Goal: Information Seeking & Learning: Learn about a topic

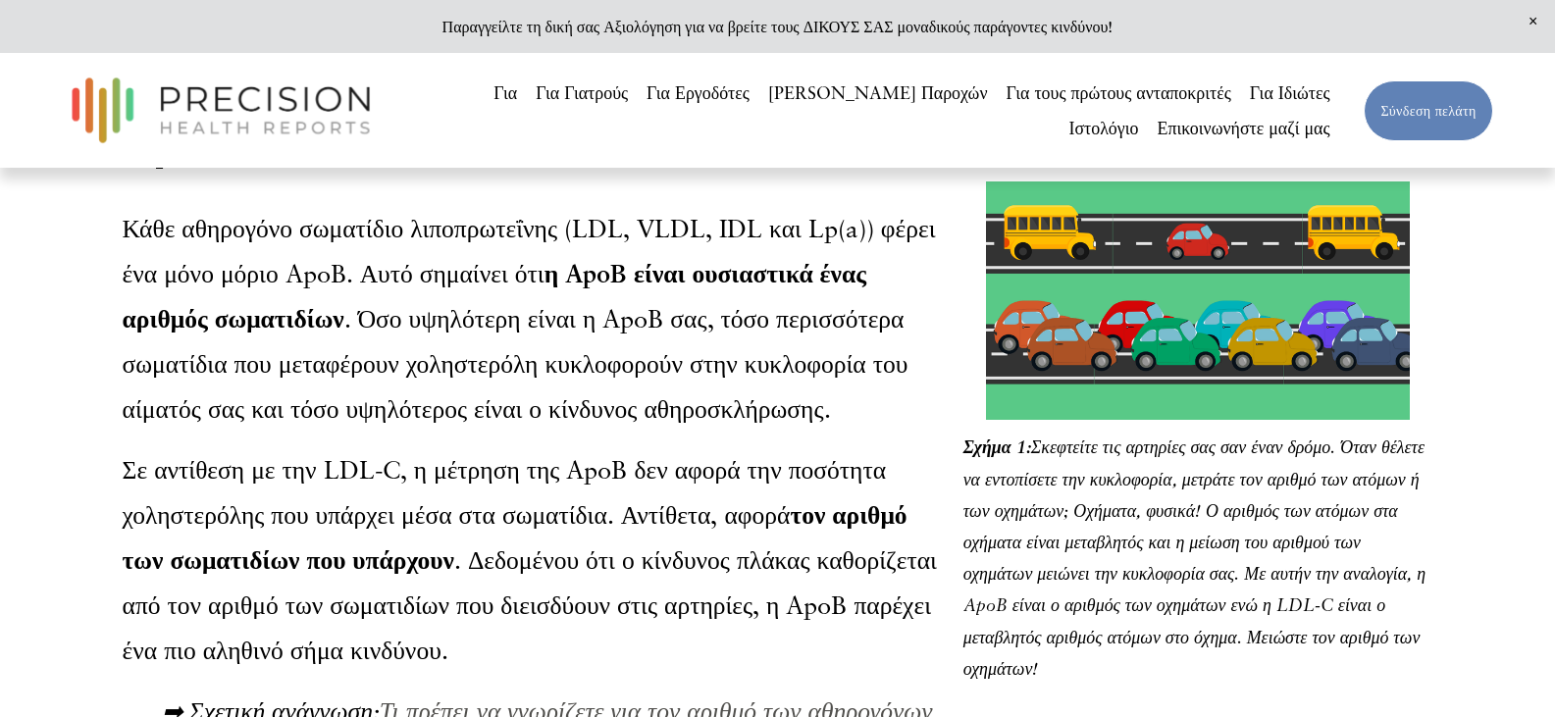
scroll to position [1374, 0]
click at [1153, 297] on div at bounding box center [1198, 300] width 428 height 238
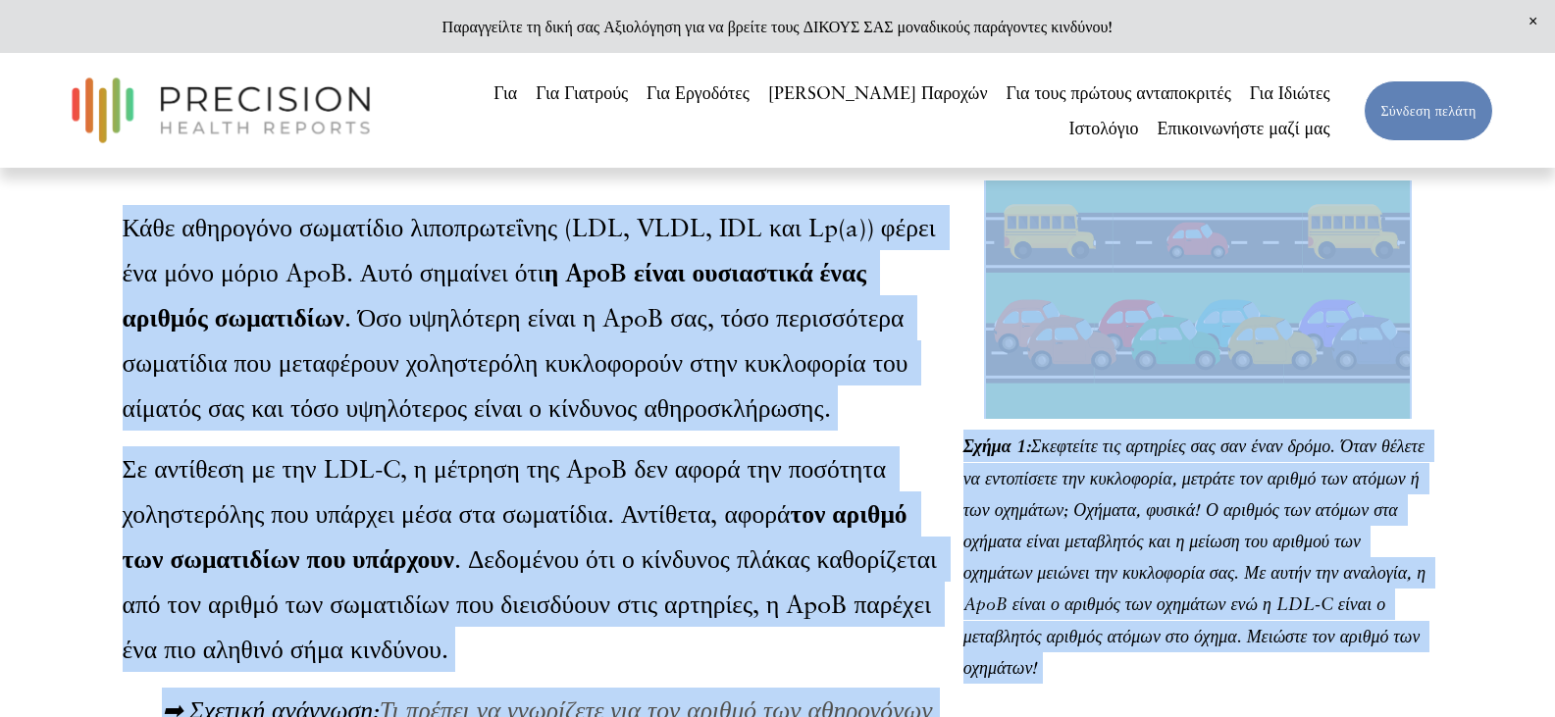
drag, startPoint x: 1071, startPoint y: 687, endPoint x: 116, endPoint y: 247, distance: 1051.9
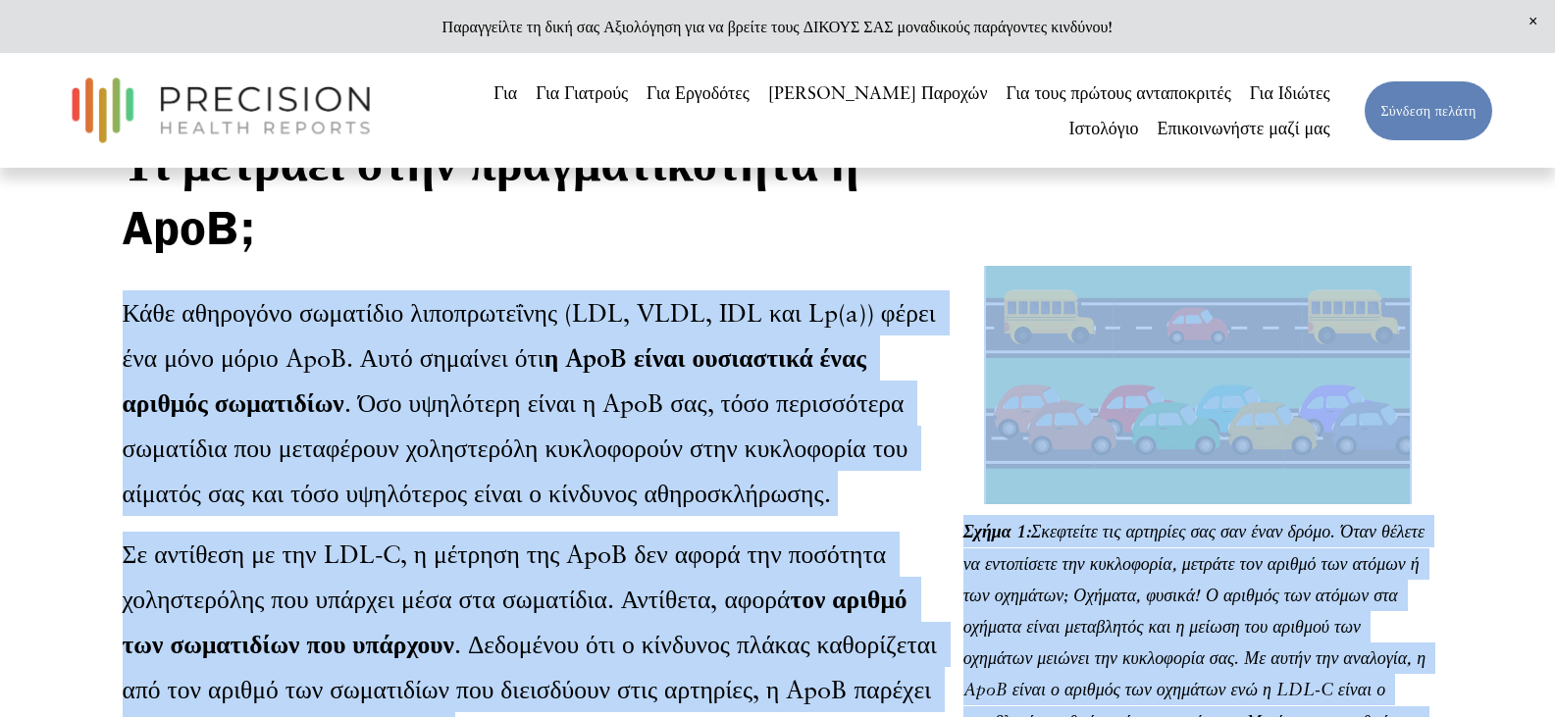
scroll to position [1275, 0]
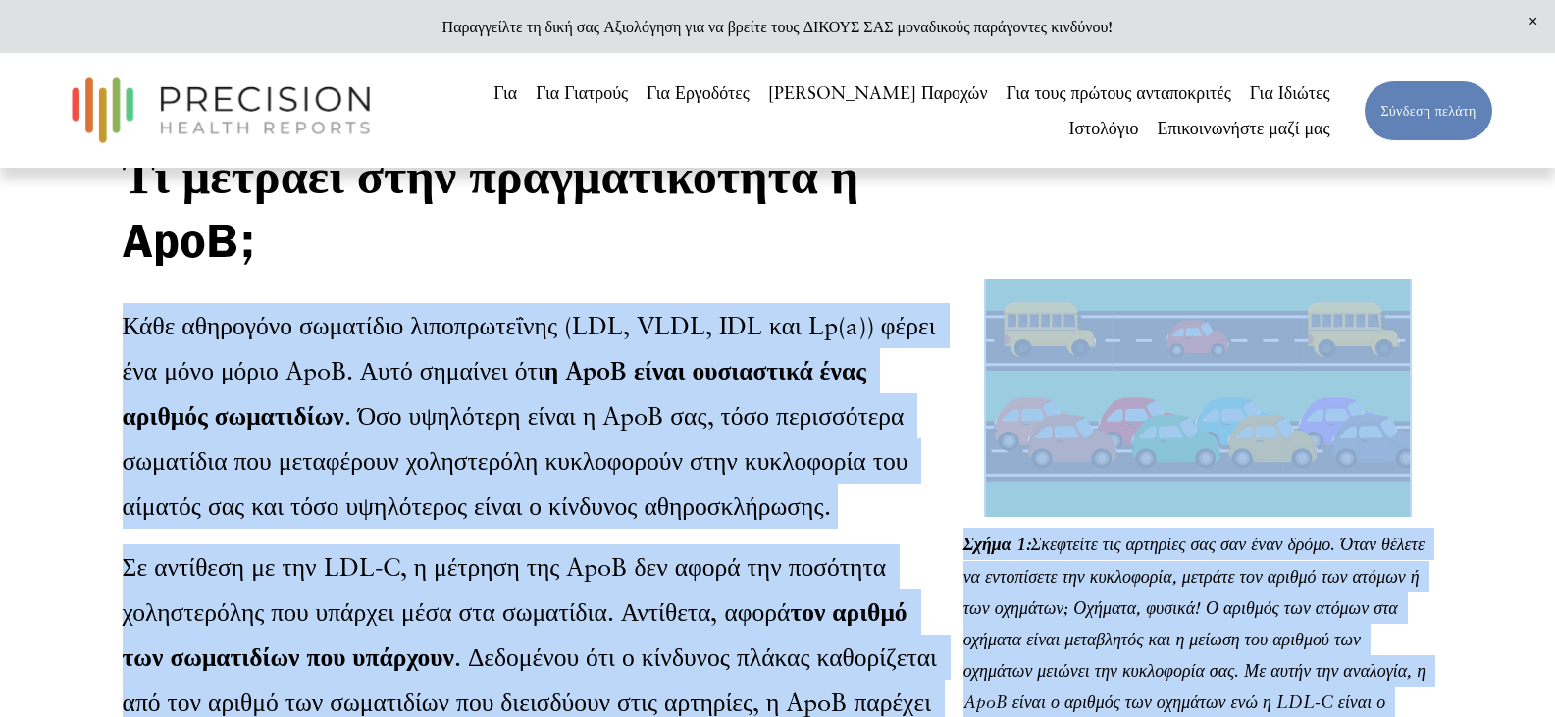
click at [1213, 598] on font "Σκεφτείτε τις αρτηρίες σας σαν έναν δρόμο. Όταν θέλετε να εντοπίσετε την κυκλοφ…" at bounding box center [1196, 655] width 467 height 242
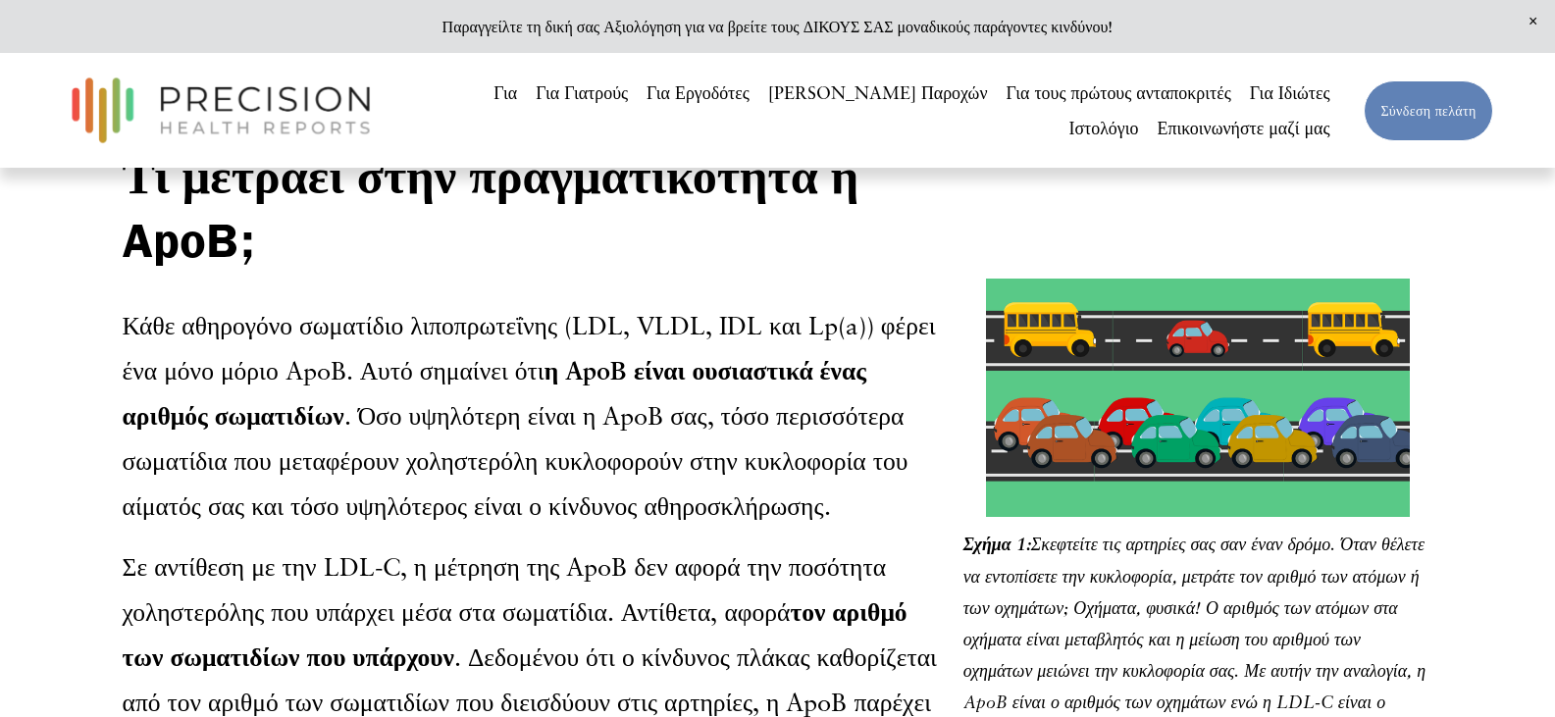
click at [1297, 456] on div at bounding box center [1198, 398] width 428 height 238
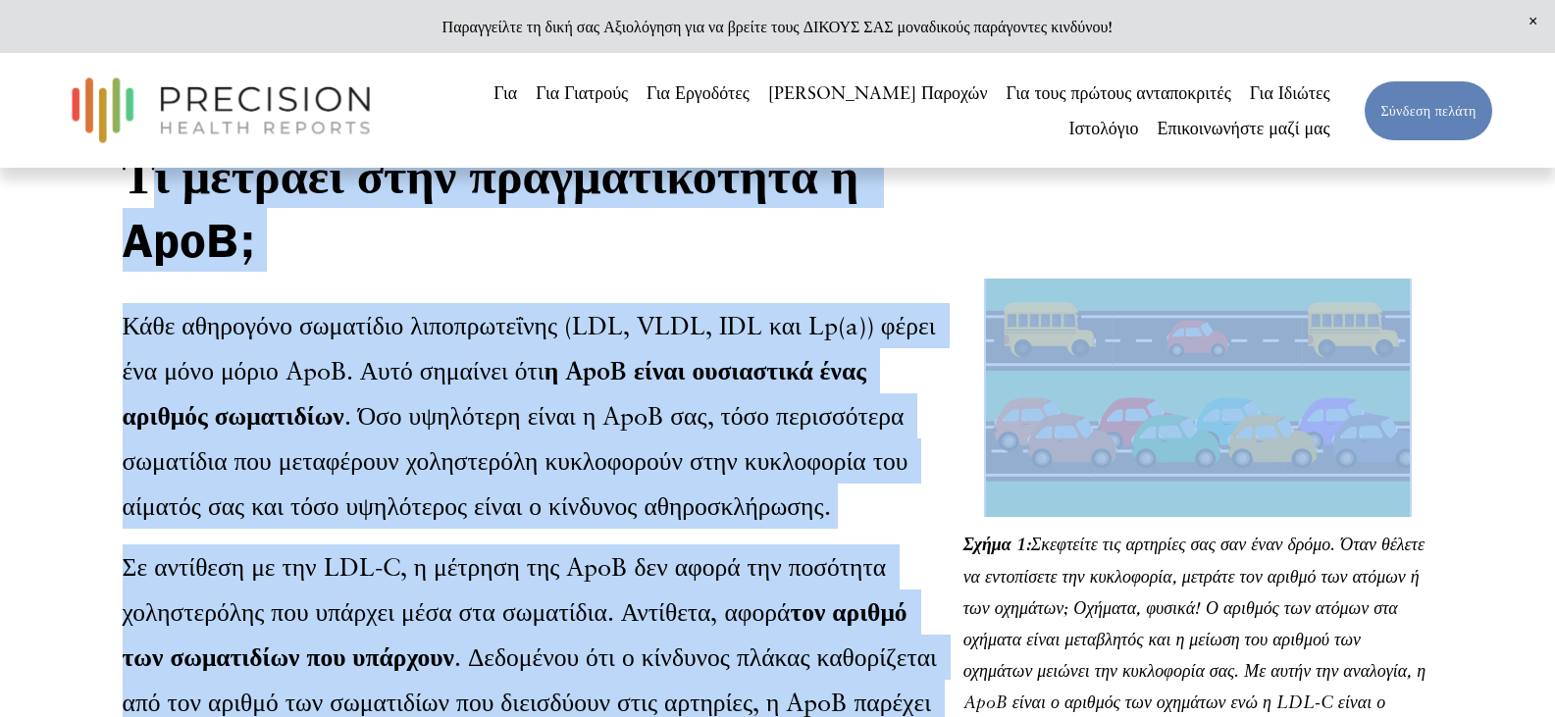
drag, startPoint x: 152, startPoint y: 190, endPoint x: 1203, endPoint y: 345, distance: 1062.2
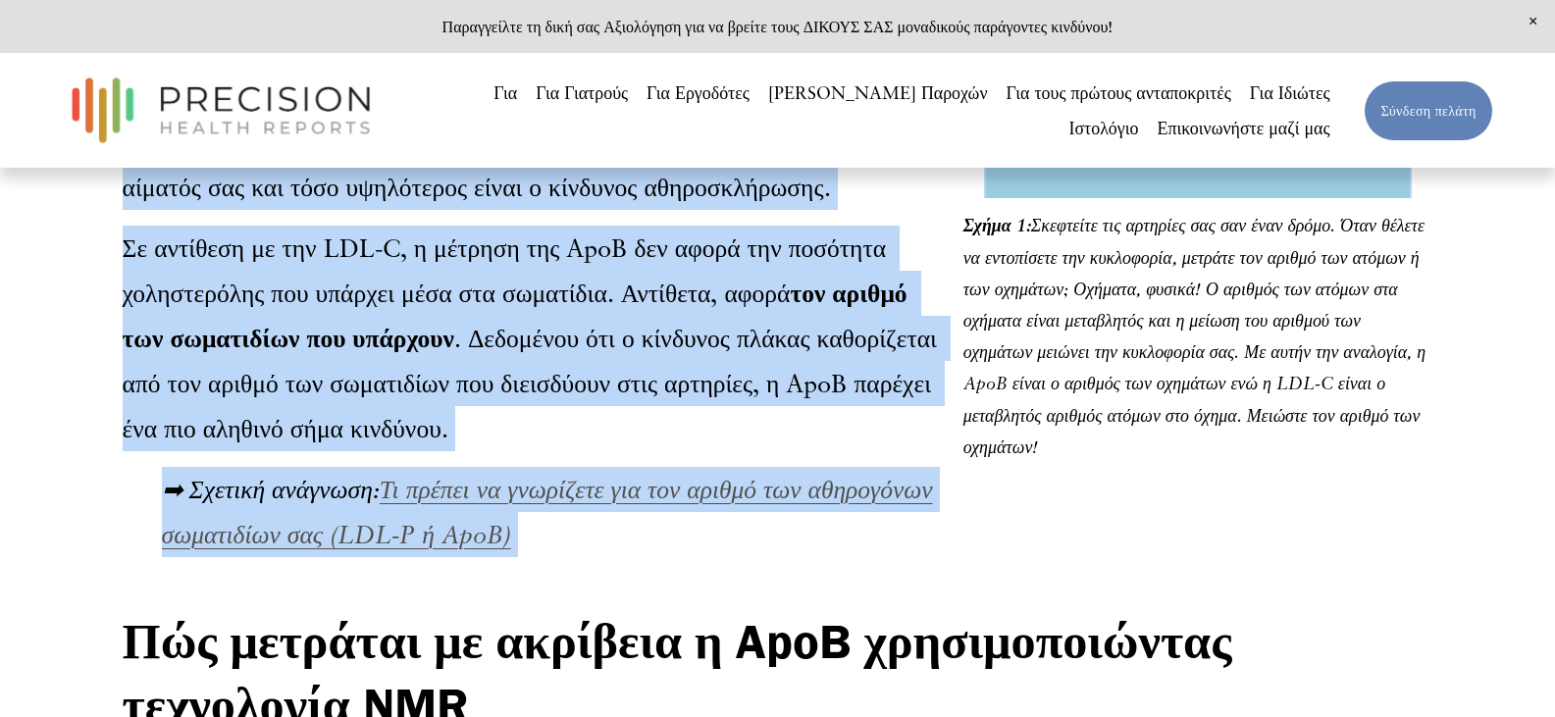
scroll to position [1570, 0]
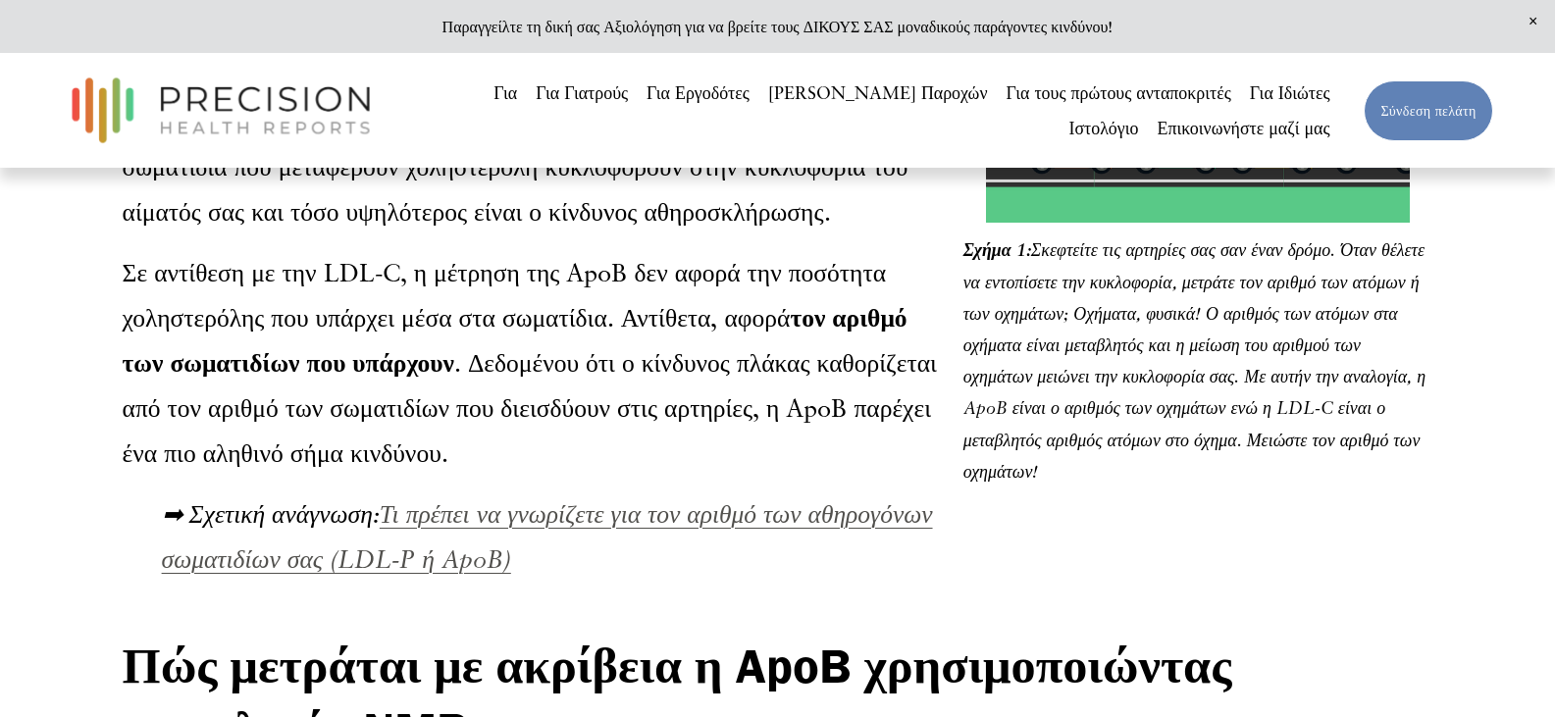
click at [1079, 488] on p "Σχήμα 1: Σκεφτείτε τις αρτηρίες σας σαν έναν δρόμο. Όταν θέλετε να εντοπίσετε τ…" at bounding box center [1198, 361] width 470 height 254
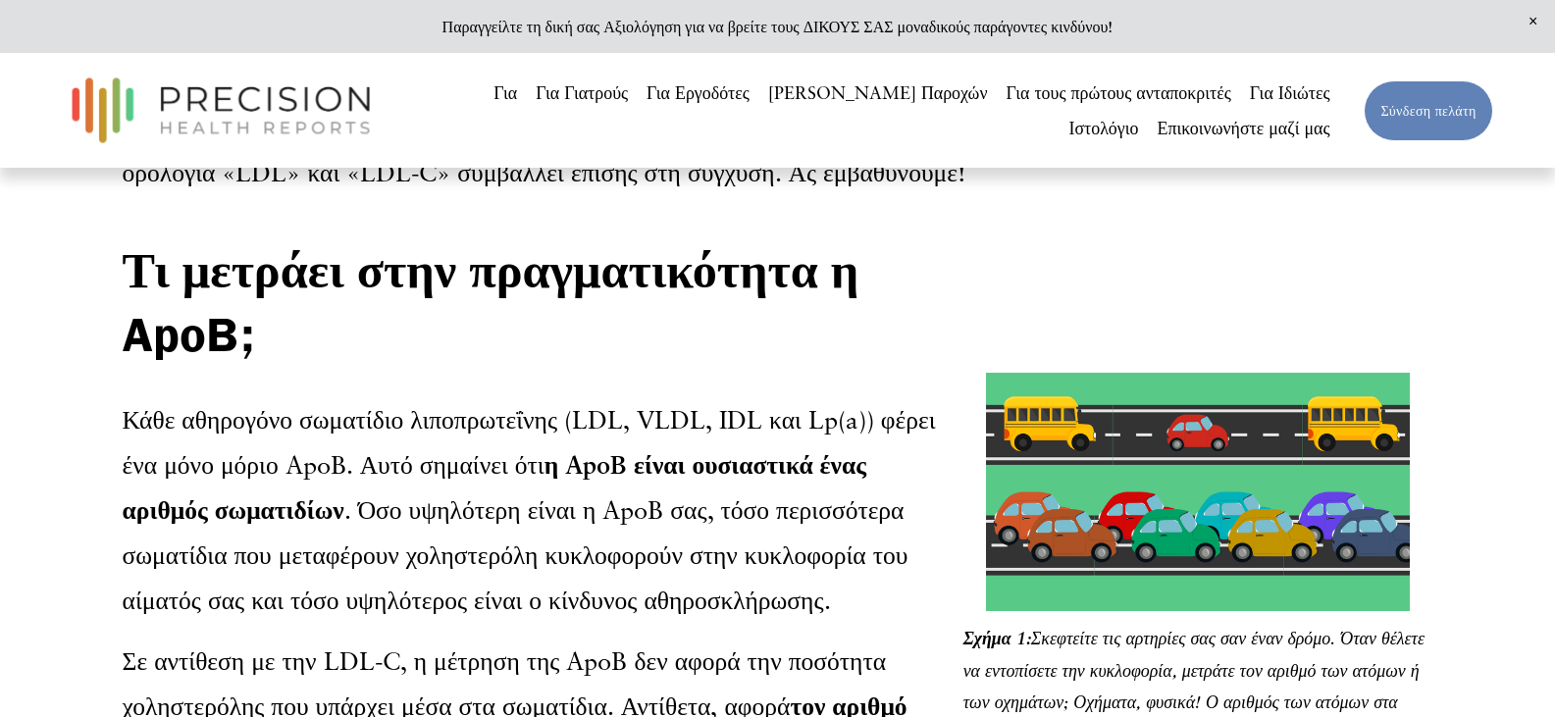
scroll to position [1177, 0]
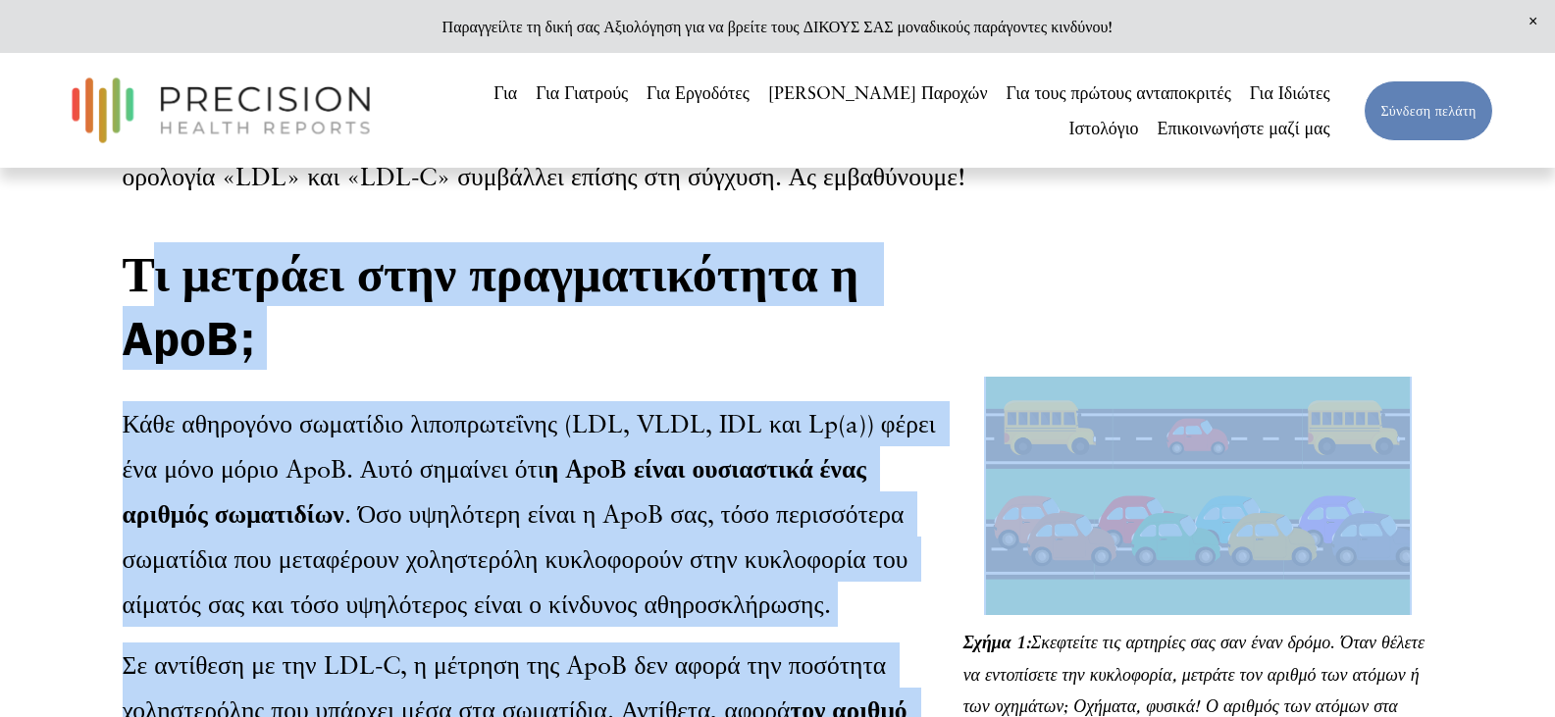
drag, startPoint x: 147, startPoint y: 286, endPoint x: 1131, endPoint y: 418, distance: 992.9
copy div "ι μετράει στην πραγματικότητα η ApoB; Κάθε αθηρογόνο σωματίδιο λιποπρωτεΐνης (L…"
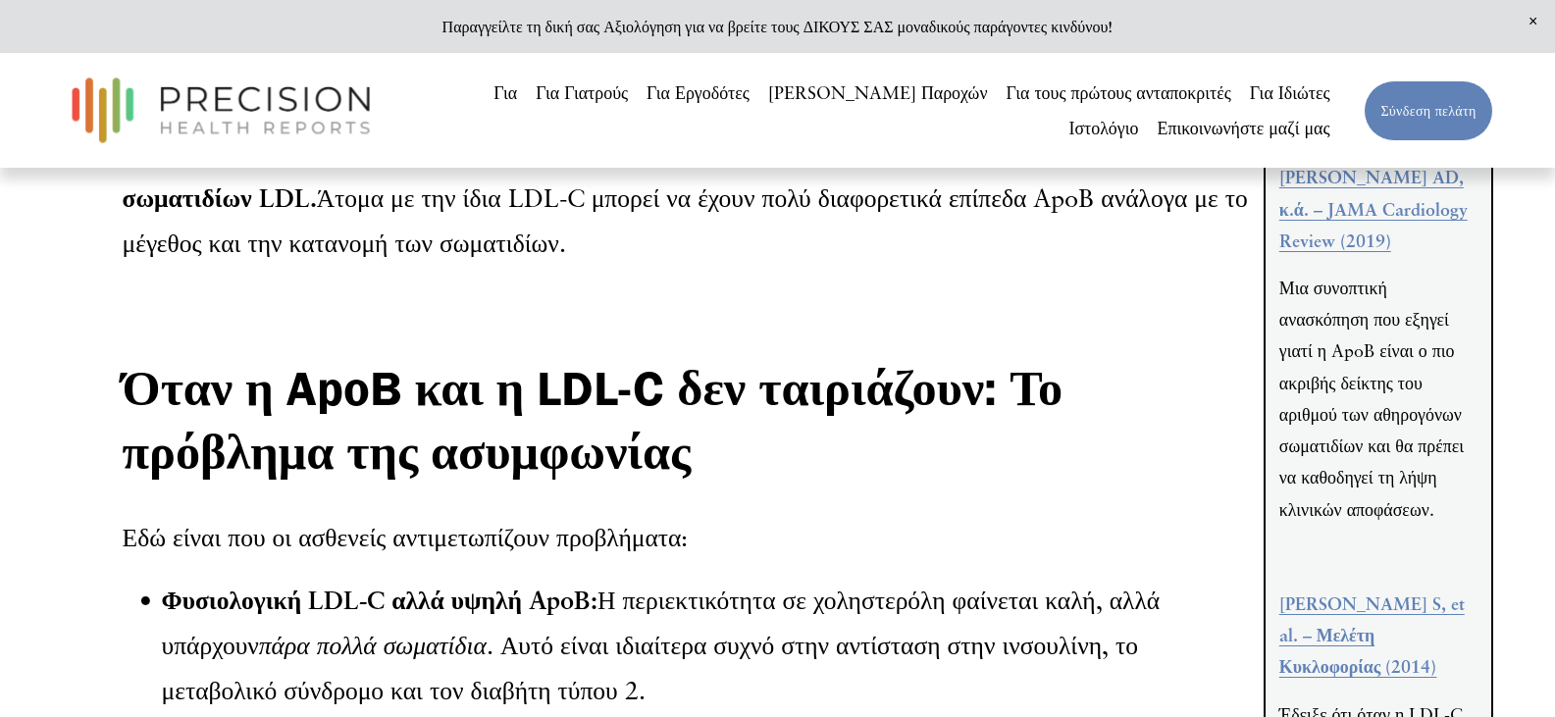
scroll to position [3238, 0]
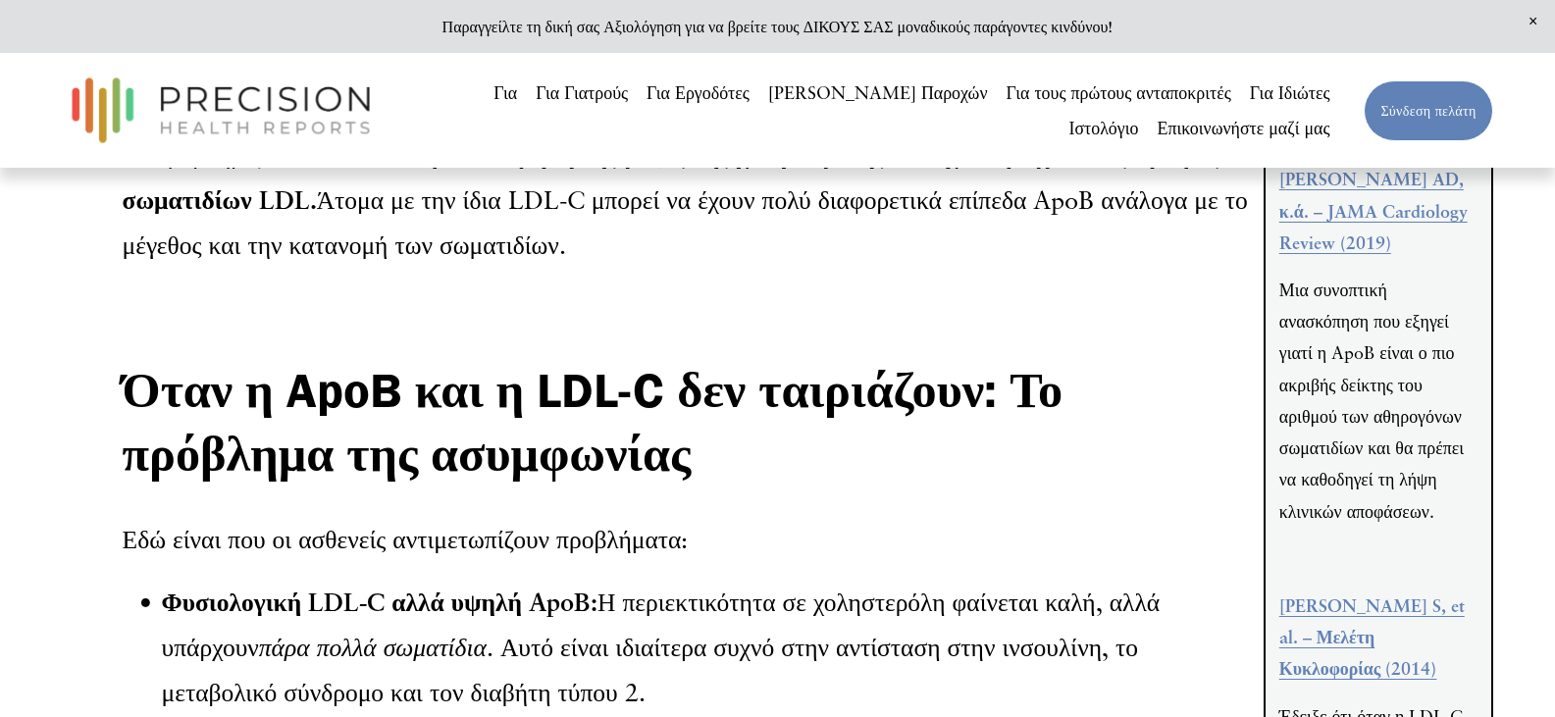
click at [1326, 252] on font "[PERSON_NAME] AD, κ.ά. – JAMA Cardiology Review (2019)" at bounding box center [1373, 210] width 188 height 83
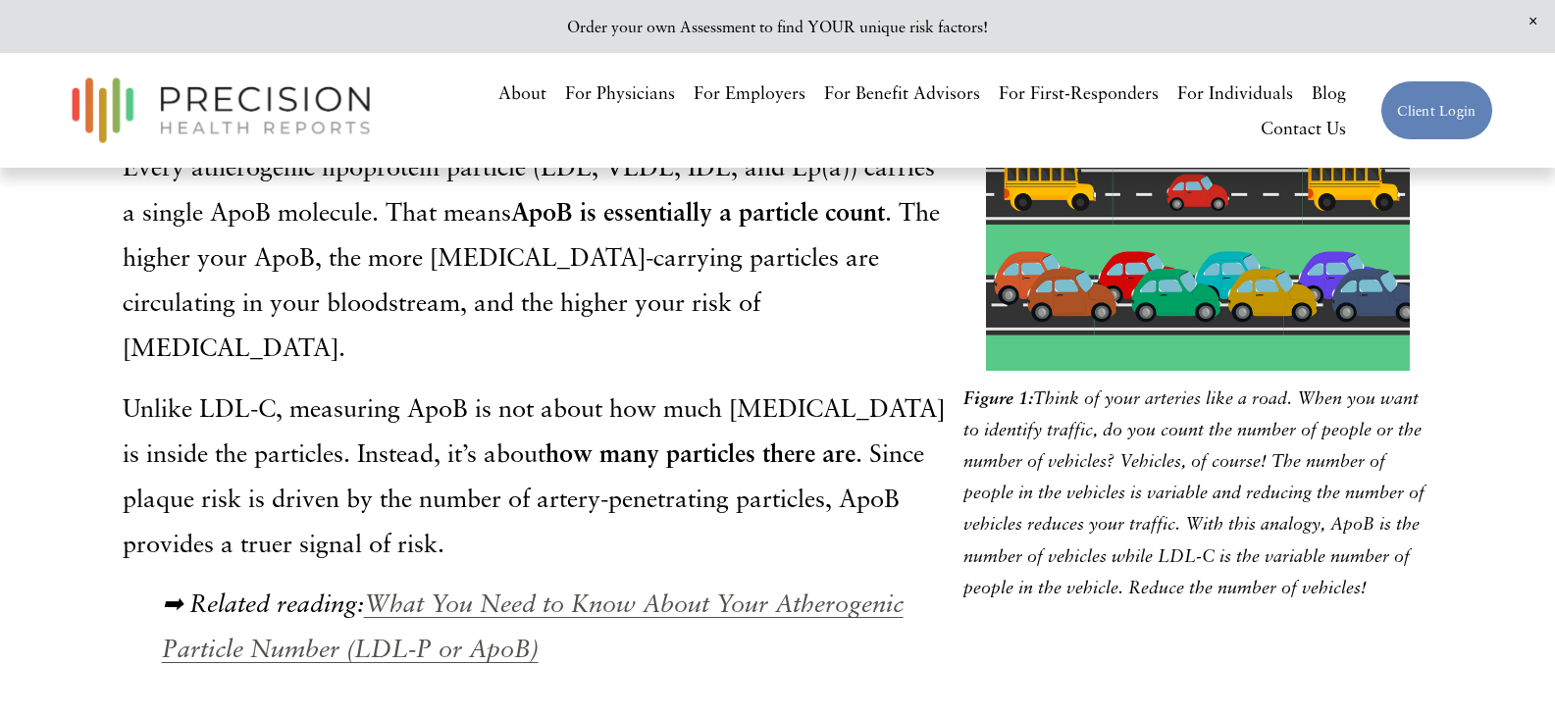
scroll to position [1374, 0]
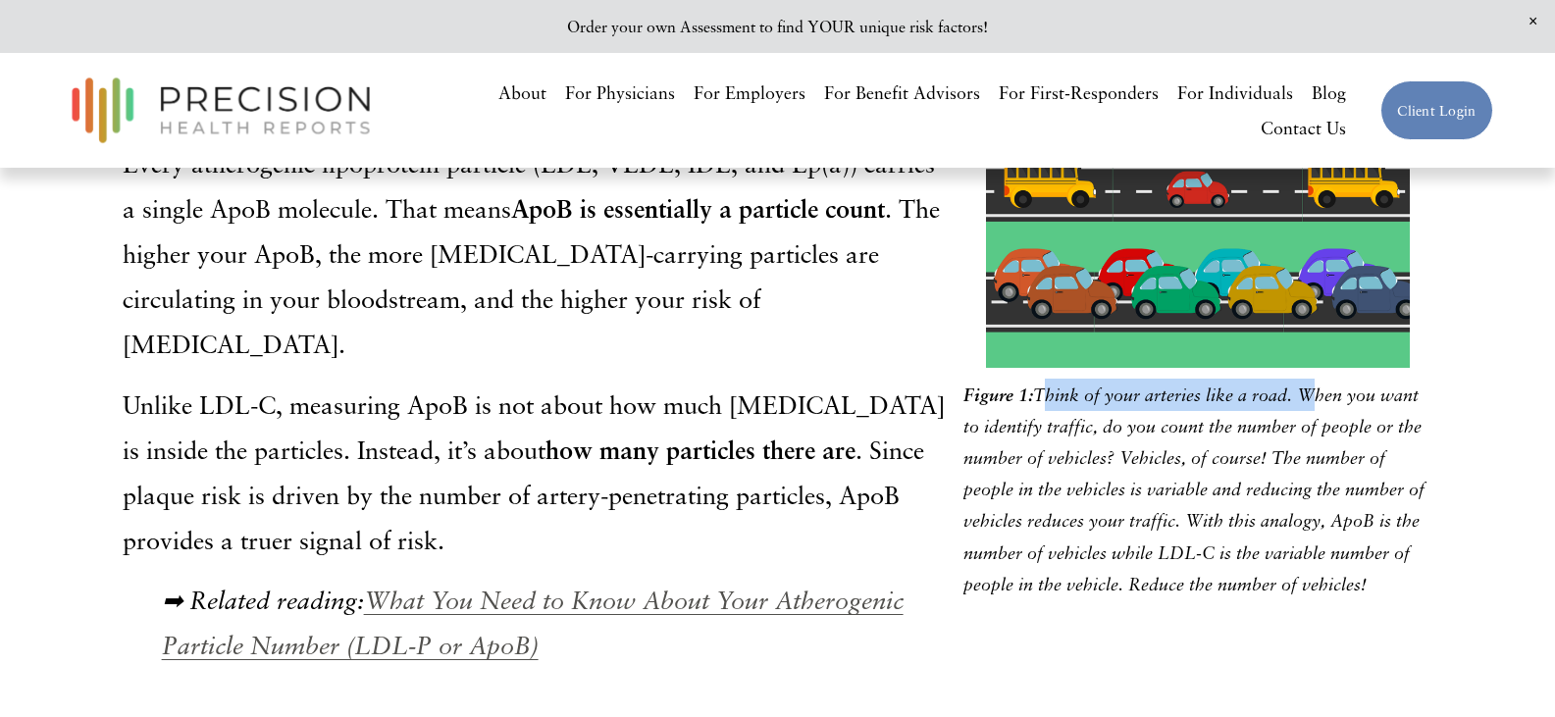
drag, startPoint x: 1038, startPoint y: 411, endPoint x: 1300, endPoint y: 410, distance: 262.0
click at [1300, 410] on em "Think of your arteries like a road. When you want to identify traffic, do you c…" at bounding box center [1196, 490] width 466 height 210
copy em "Think of your arteries like a road."
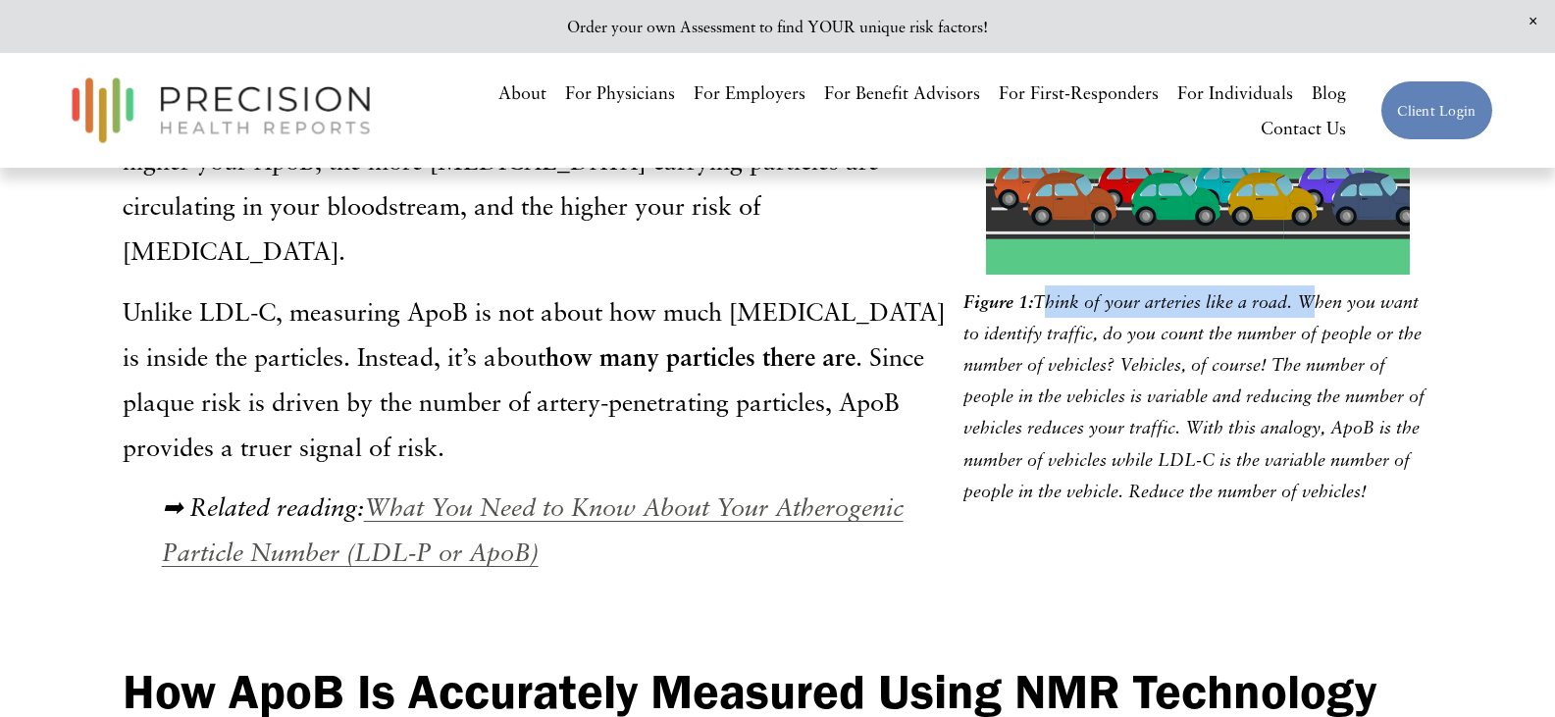
scroll to position [1472, 0]
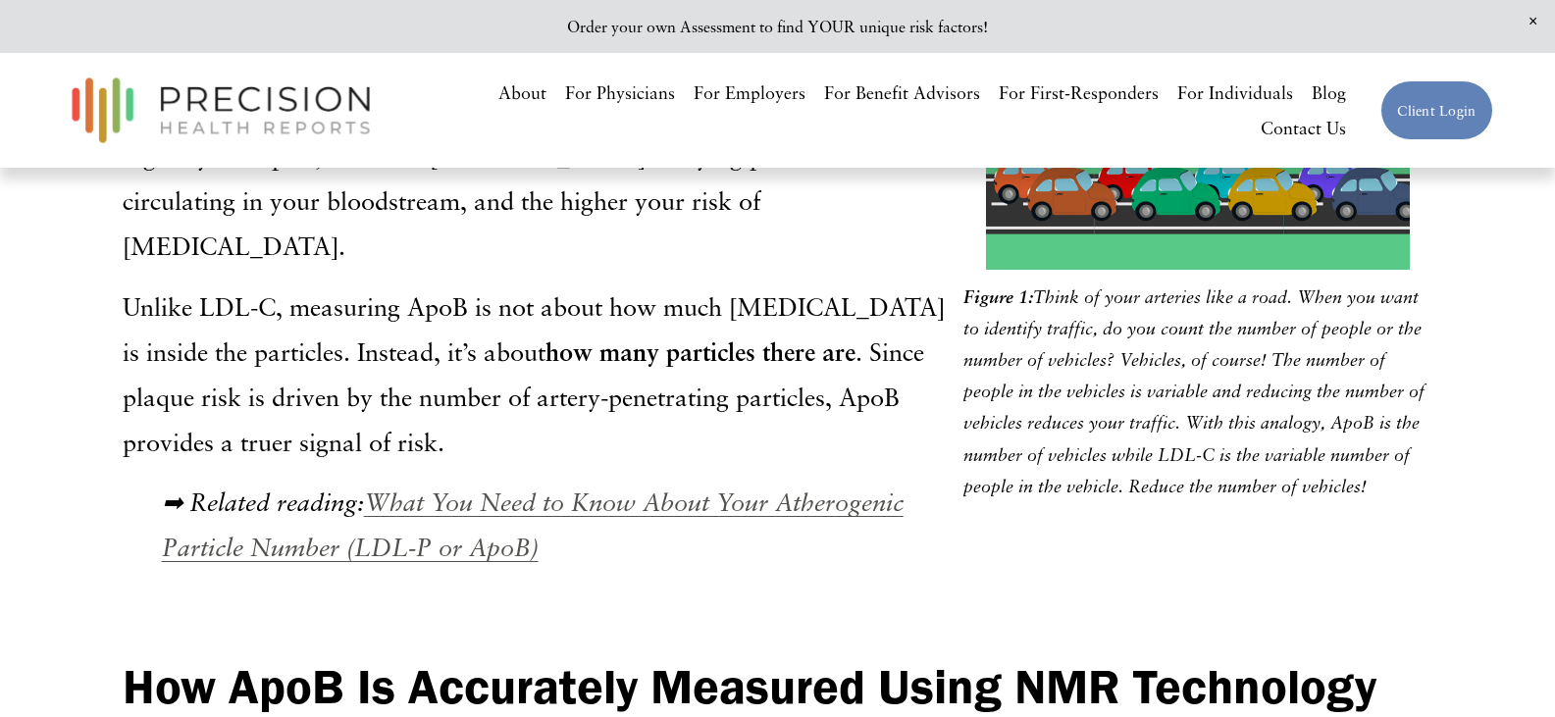
click at [1145, 694] on strong "How ApoB Is Accurately Measured Using NMR Technology" at bounding box center [750, 686] width 1254 height 60
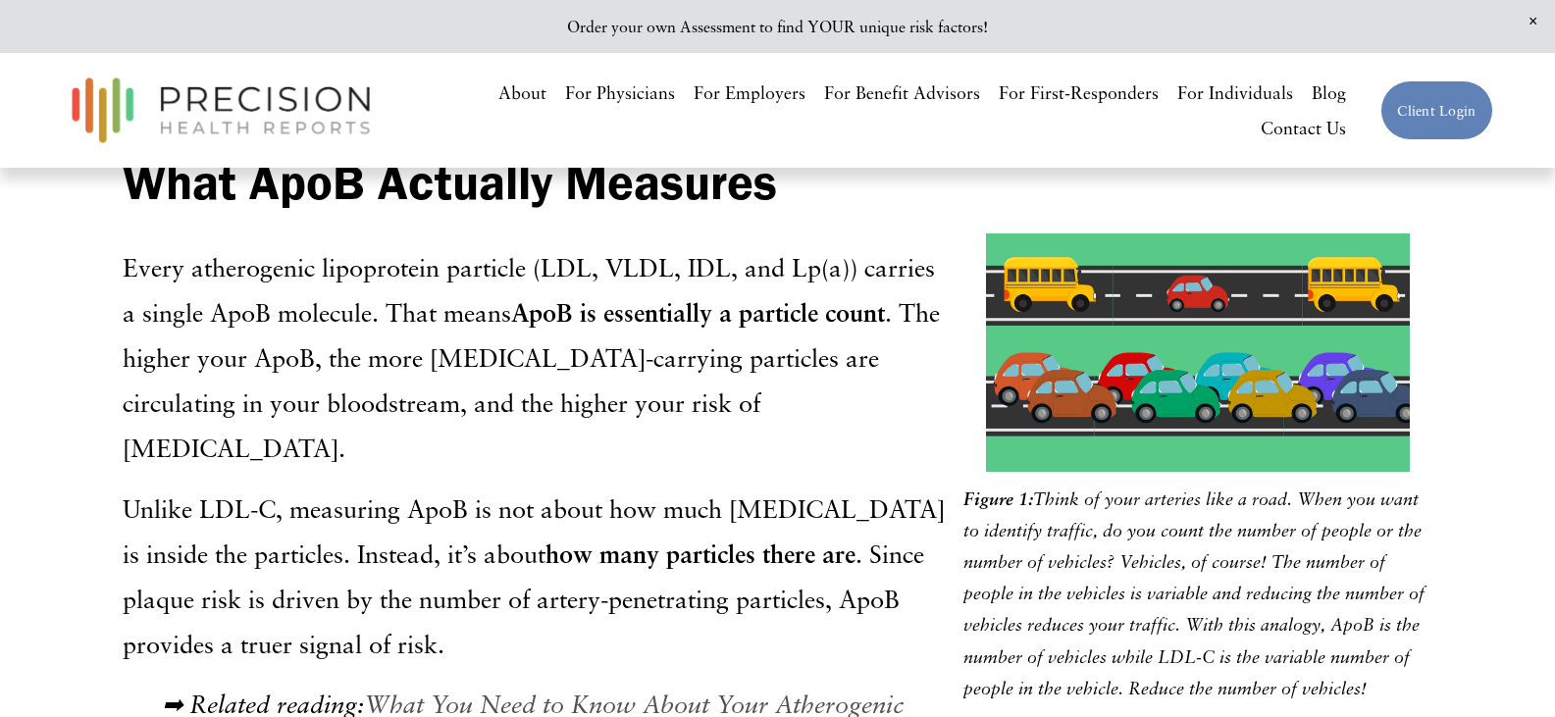
scroll to position [1177, 0]
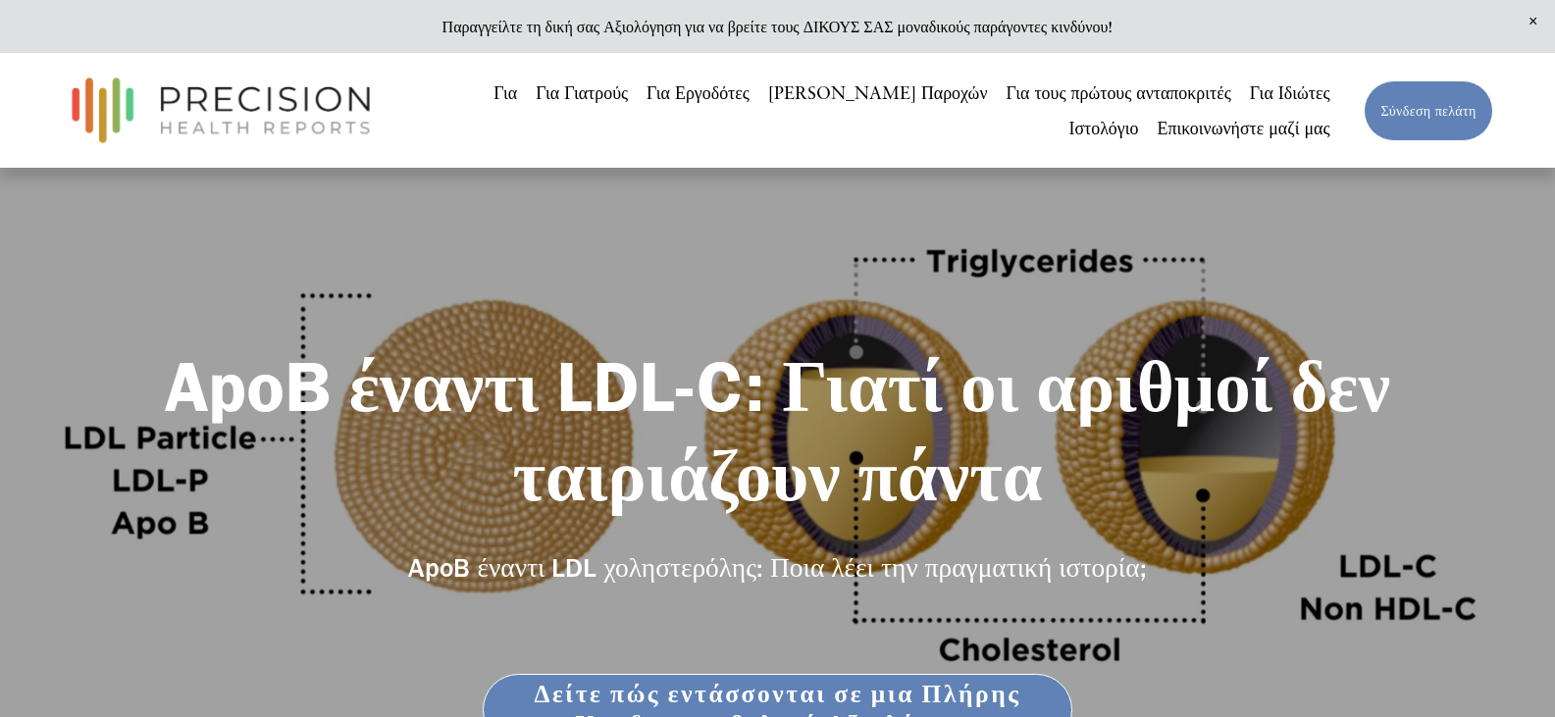
click at [536, 91] on font "Για Γιατρούς" at bounding box center [582, 92] width 92 height 21
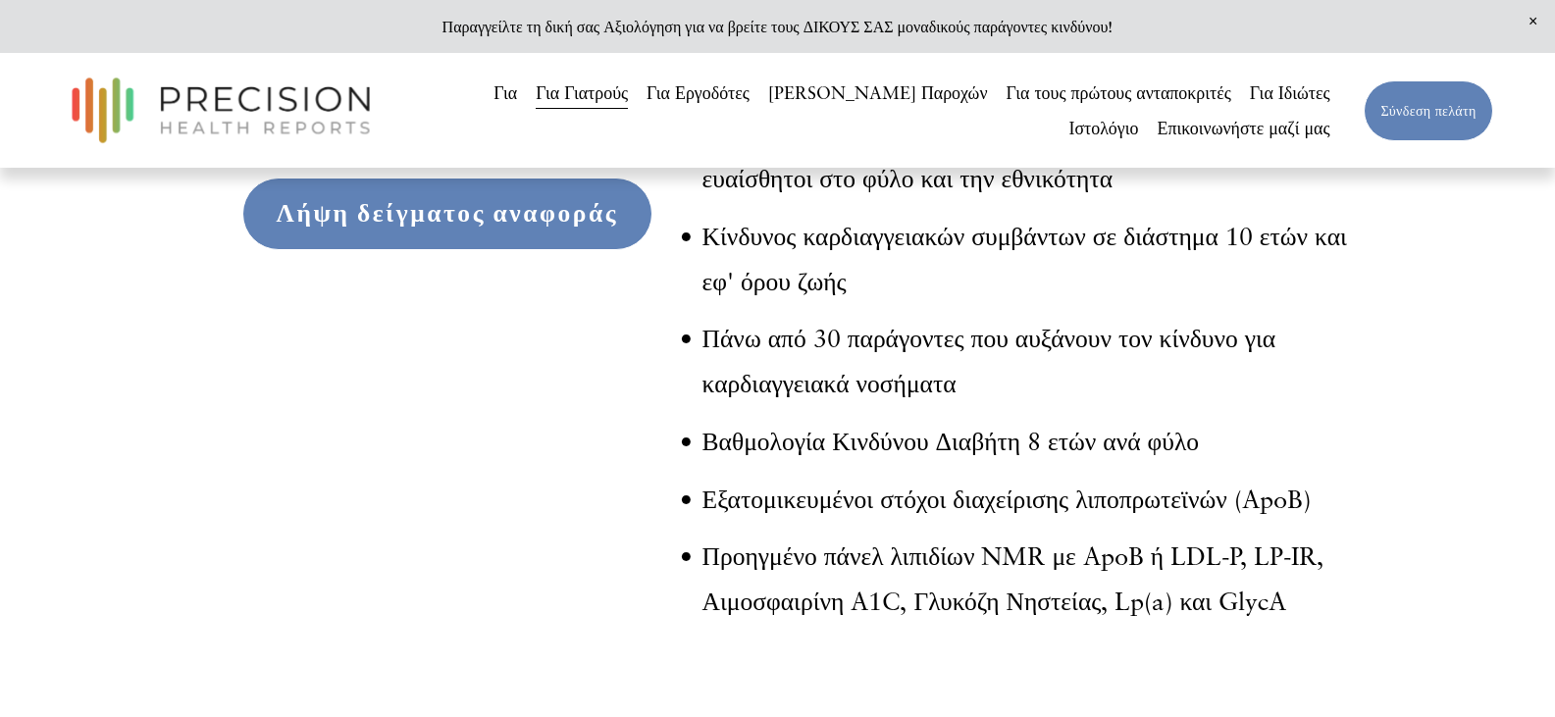
scroll to position [4219, 0]
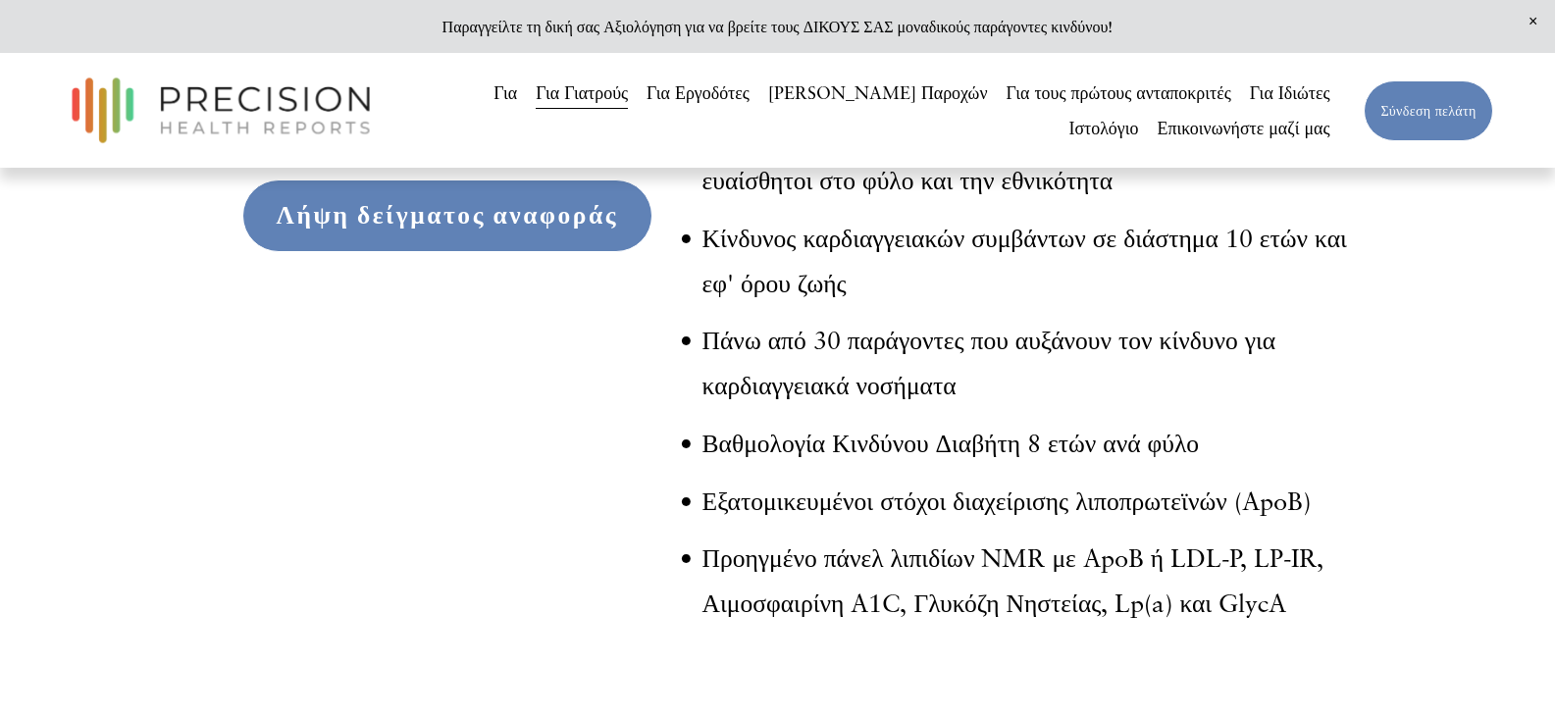
click at [444, 231] on font "Λήψη δείγματος αναφοράς" at bounding box center [448, 215] width 342 height 30
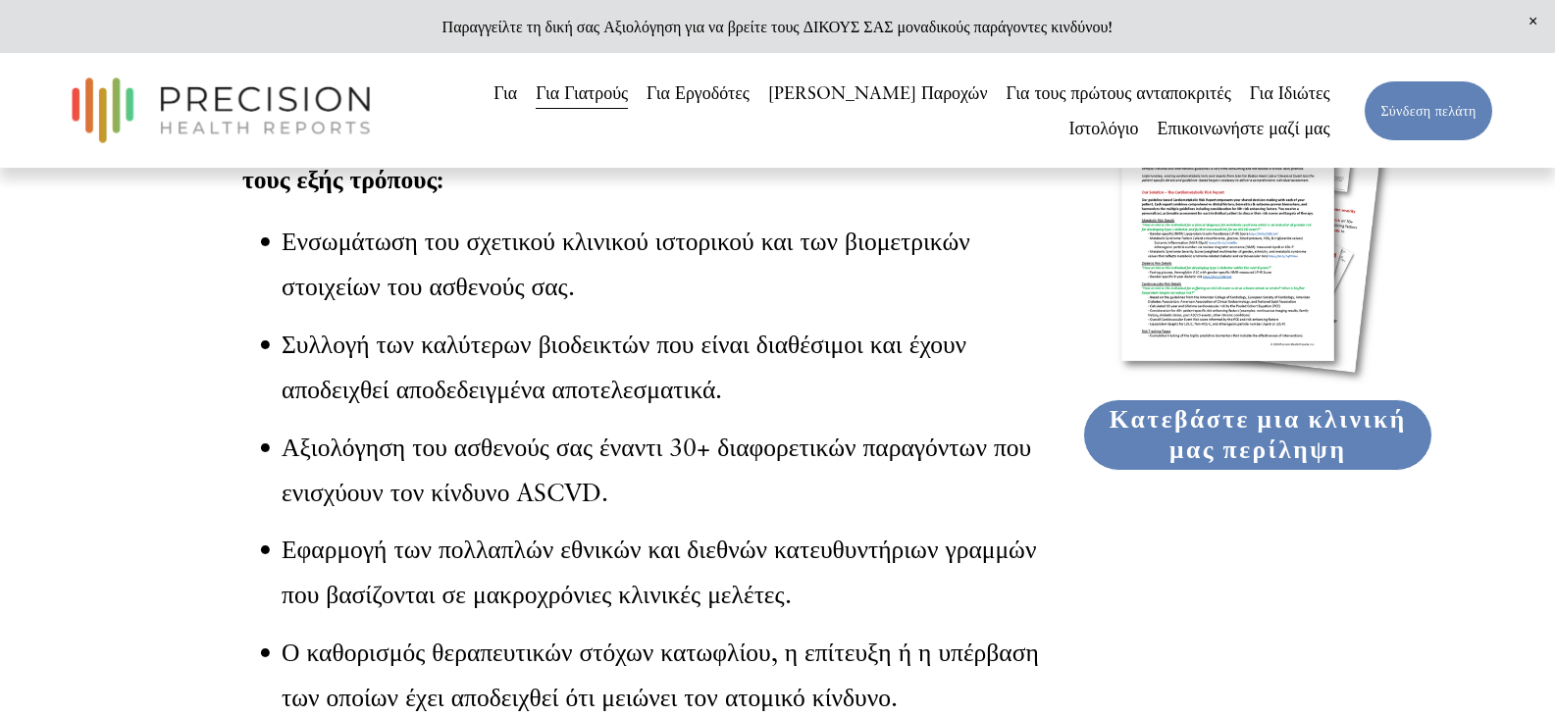
scroll to position [2943, 0]
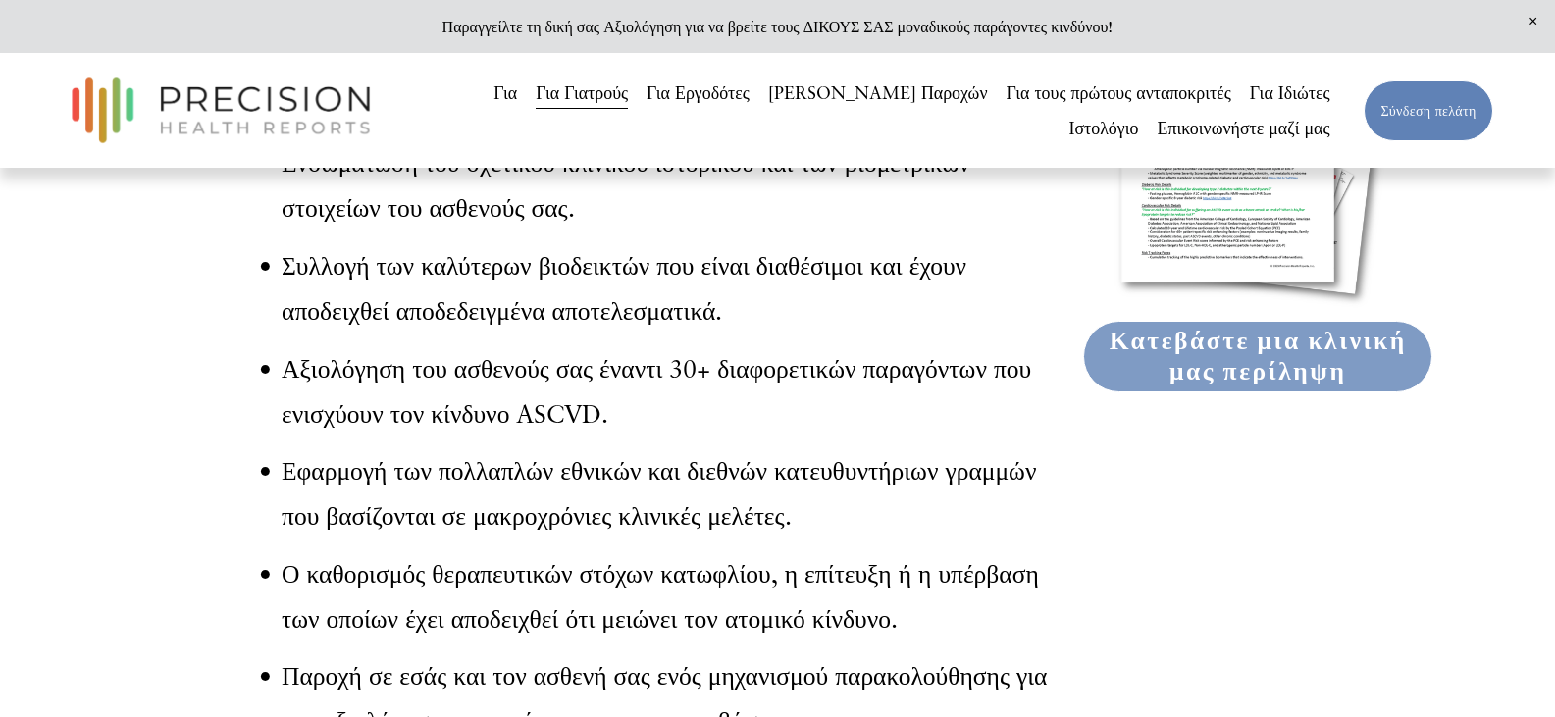
click at [1207, 387] on font "Κατεβάστε μια κλινική μας περίληψη" at bounding box center [1258, 356] width 297 height 61
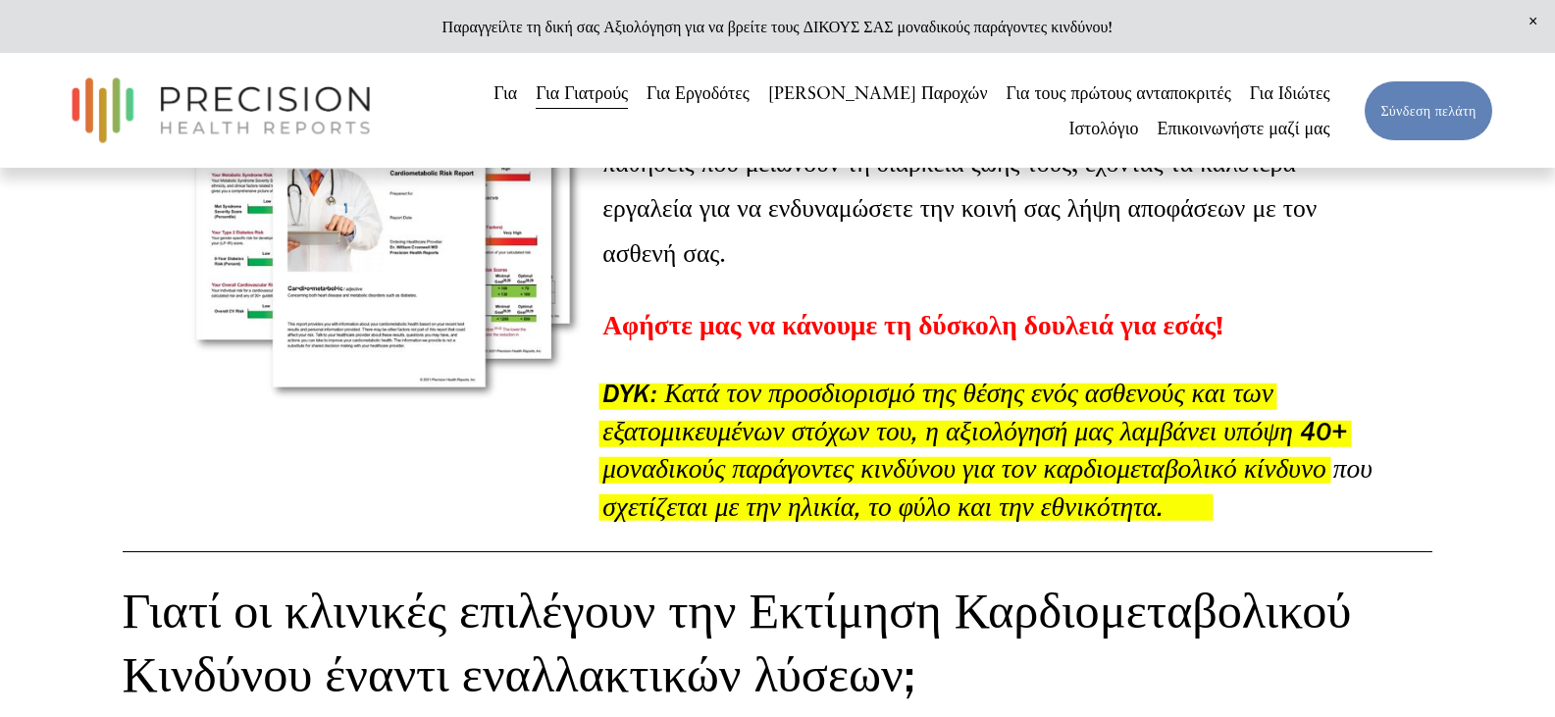
scroll to position [1864, 0]
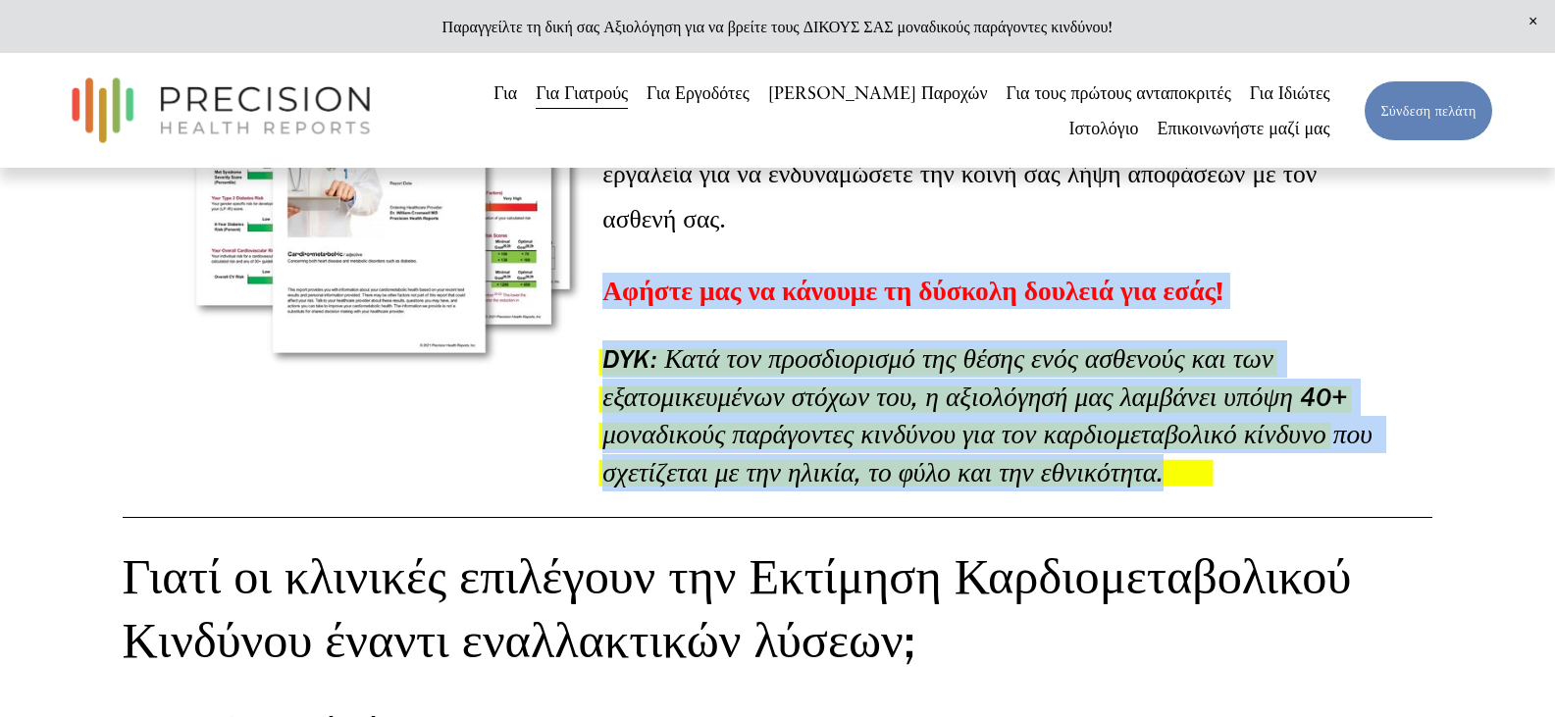
drag, startPoint x: 607, startPoint y: 378, endPoint x: 1218, endPoint y: 559, distance: 636.7
click at [1218, 492] on div "Η συλλογή του απαραίτητου κλινικού ιστορικού και των βιοδεικτών που έχουν αποδε…" at bounding box center [987, 169] width 770 height 646
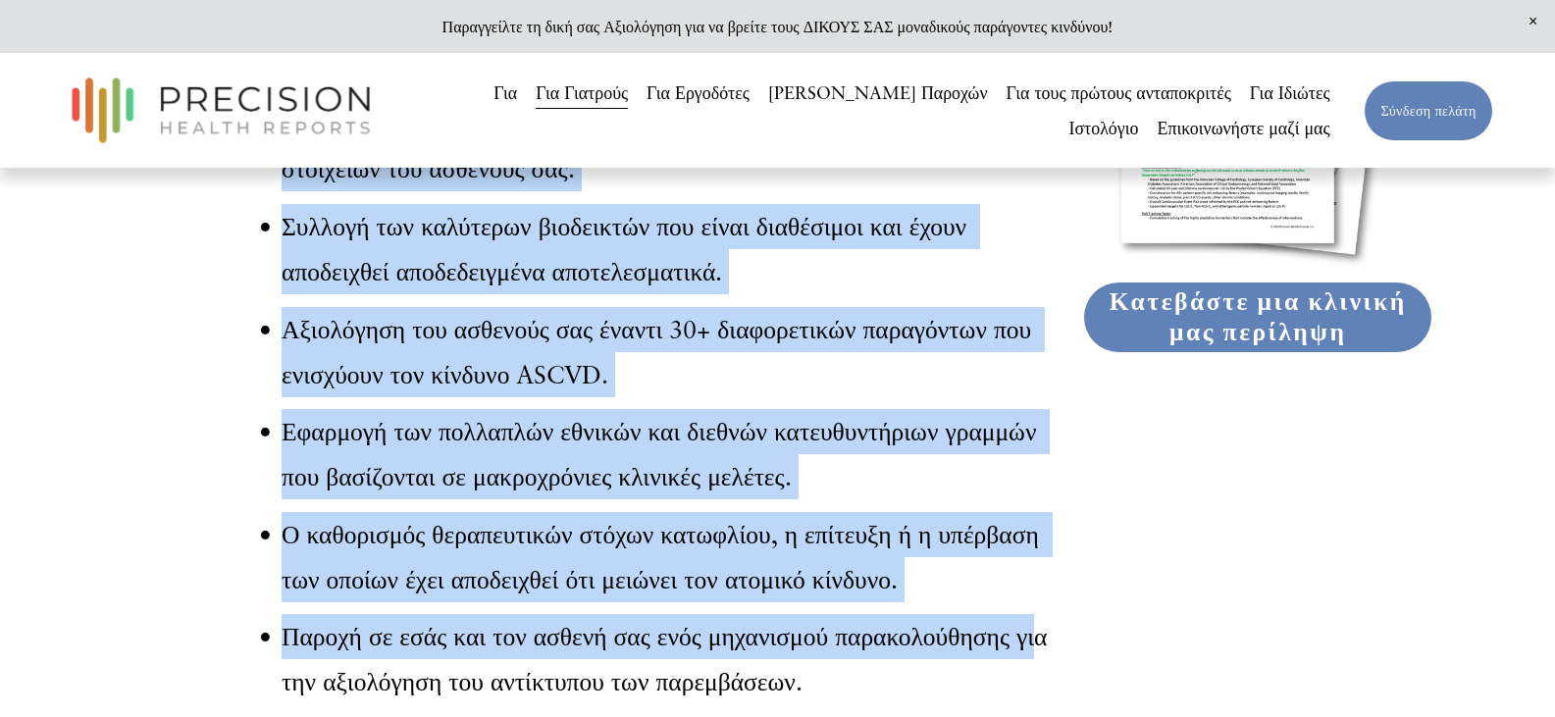
scroll to position [3163, 0]
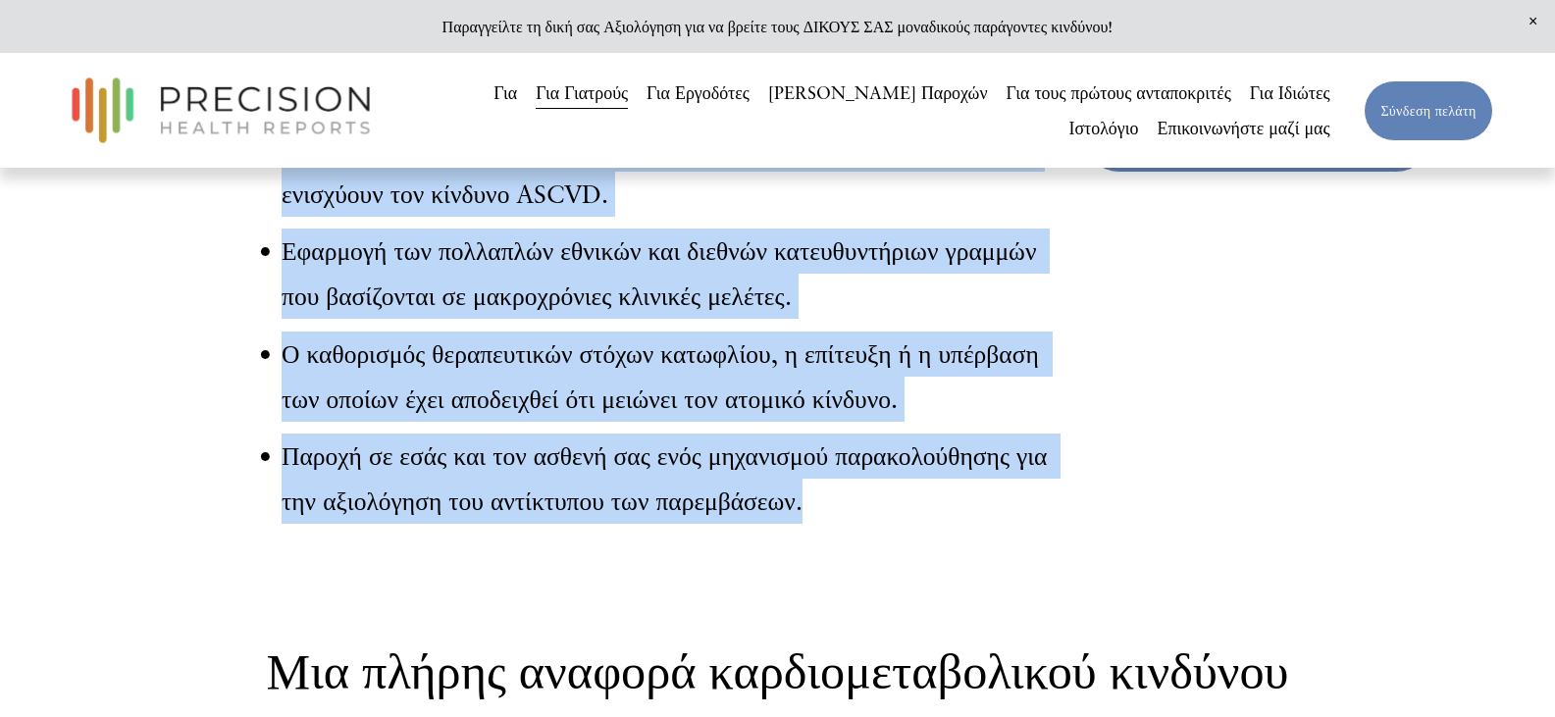
drag, startPoint x: 262, startPoint y: 415, endPoint x: 912, endPoint y: 579, distance: 670.8
copy div "Ο κίνδυνος καρδιομεταβολικών νοσημάτων συχνά δεν μετριέται στην πρωτοβάθμια περ…"
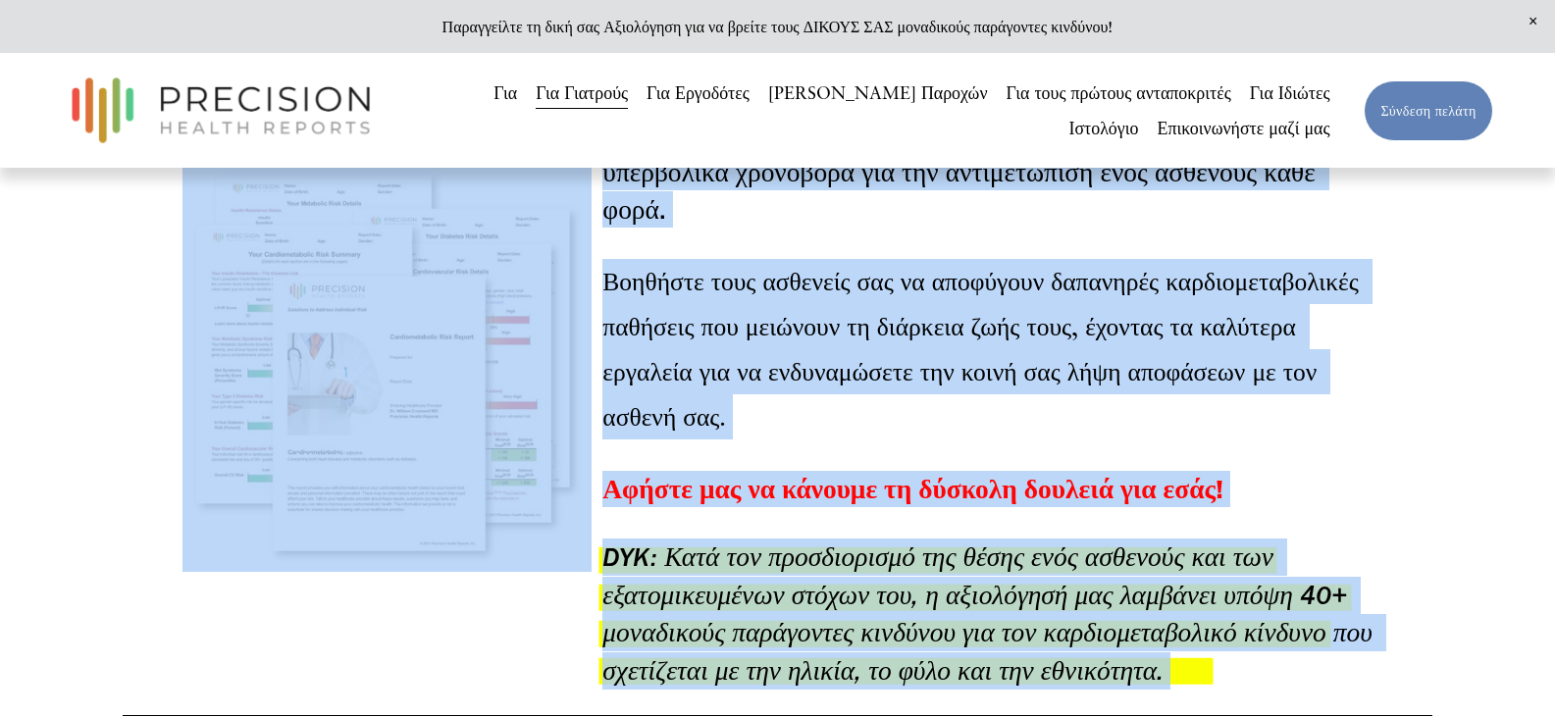
scroll to position [1593, 0]
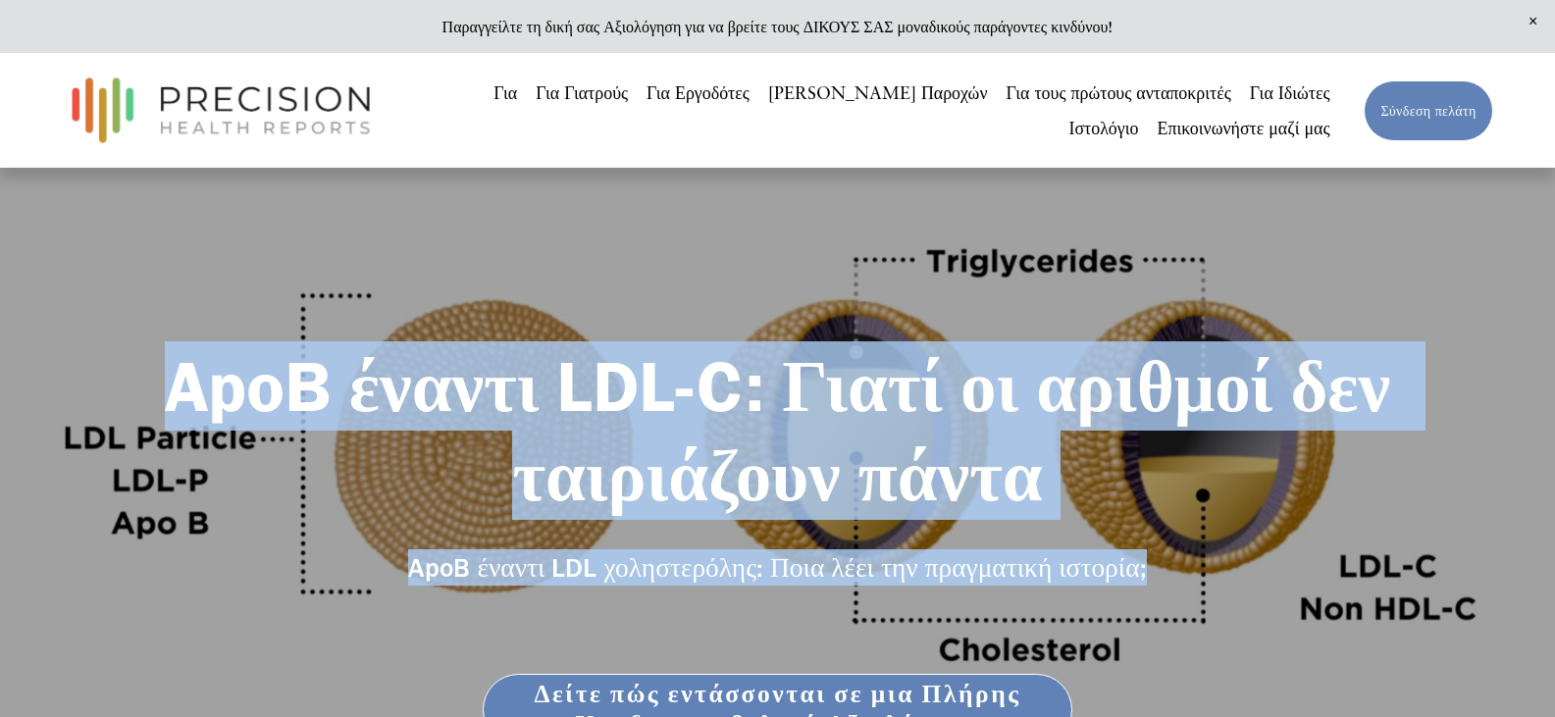
drag, startPoint x: 158, startPoint y: 381, endPoint x: 1157, endPoint y: 575, distance: 1017.5
click at [1157, 575] on div "ApoB έναντι LDL-C: Γιατί οι αριθμοί δεν ταιριάζουν πάντα ApoB έναντι LDL χοληστ…" at bounding box center [777, 564] width 1555 height 446
copy div "ApoB έναντι LDL-C: Γιατί οι αριθμοί δεν ταιριάζουν πάντα ApoB έναντι LDL χοληστ…"
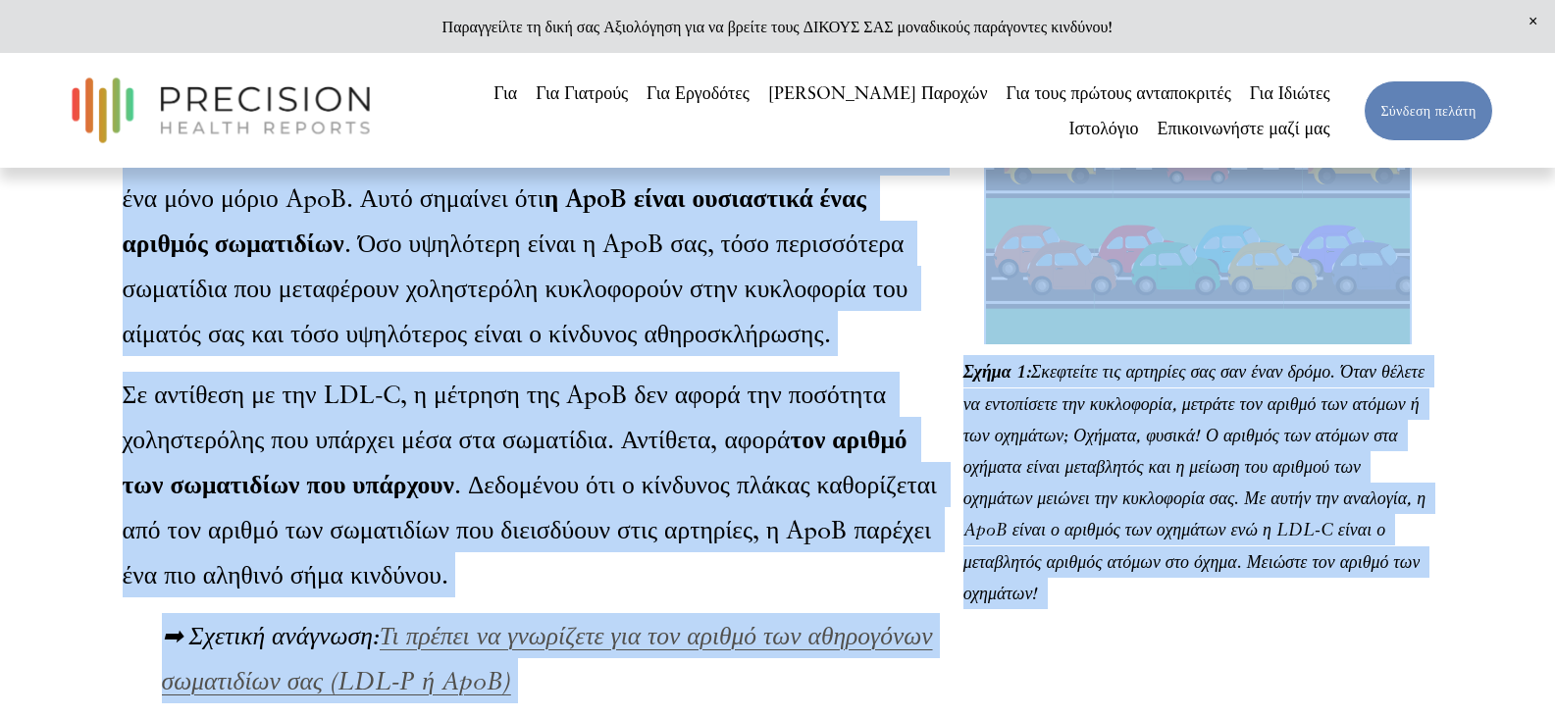
scroll to position [1567, 0]
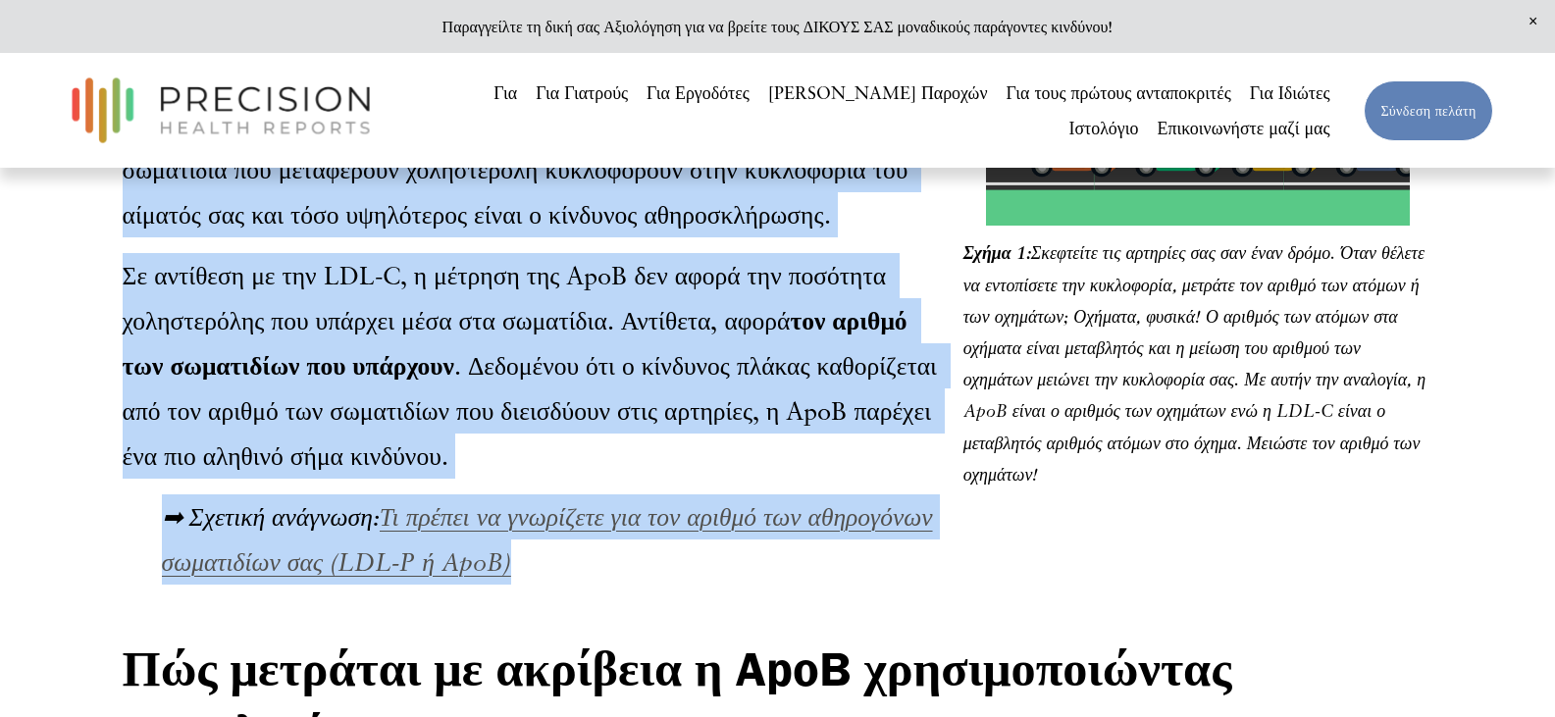
drag, startPoint x: 129, startPoint y: 282, endPoint x: 662, endPoint y: 570, distance: 606.7
copy div "Lor ipsumdolo, s AME consectetur (ADI-E) seddoeiusm tem incidi utlaboreetdo mag…"
